Goal: Check status

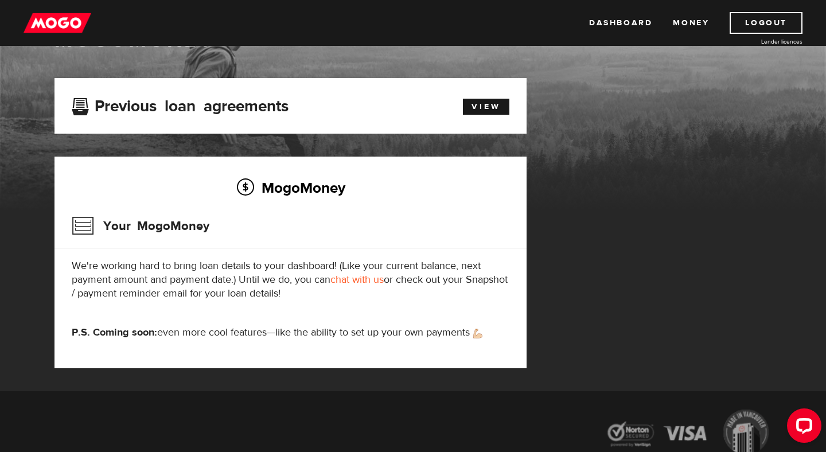
scroll to position [50, 0]
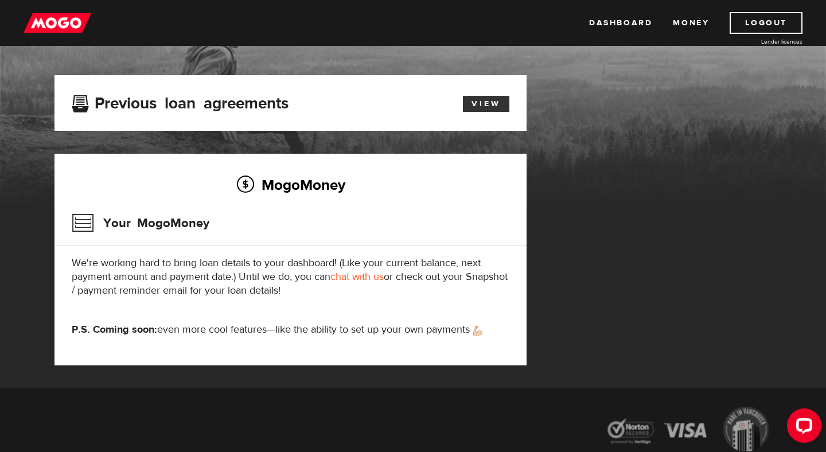
click at [475, 110] on link "View" at bounding box center [486, 104] width 46 height 16
click at [614, 21] on link "Dashboard" at bounding box center [620, 23] width 63 height 22
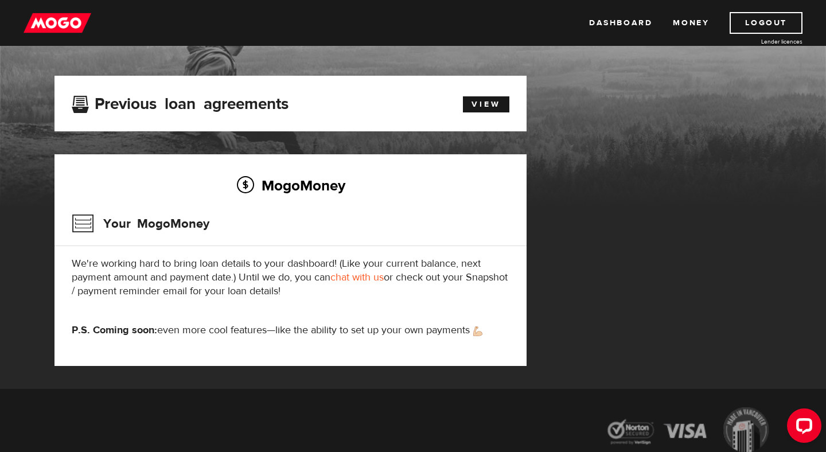
scroll to position [21, 0]
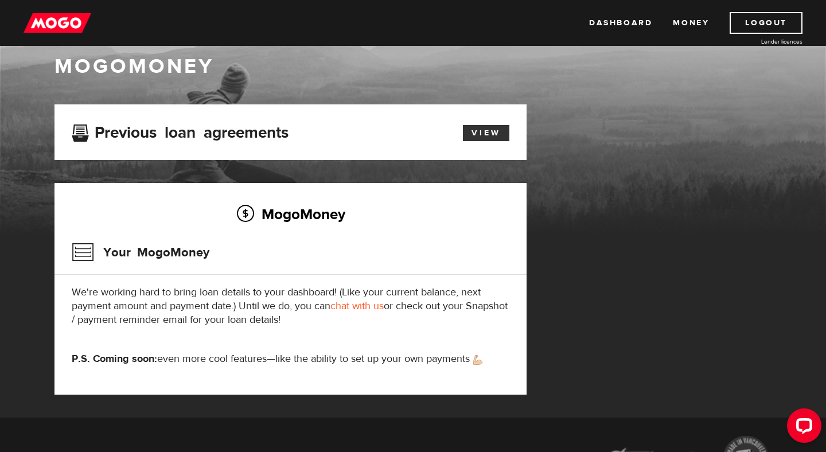
click at [496, 138] on link "View" at bounding box center [486, 133] width 46 height 16
